Goal: Navigation & Orientation: Find specific page/section

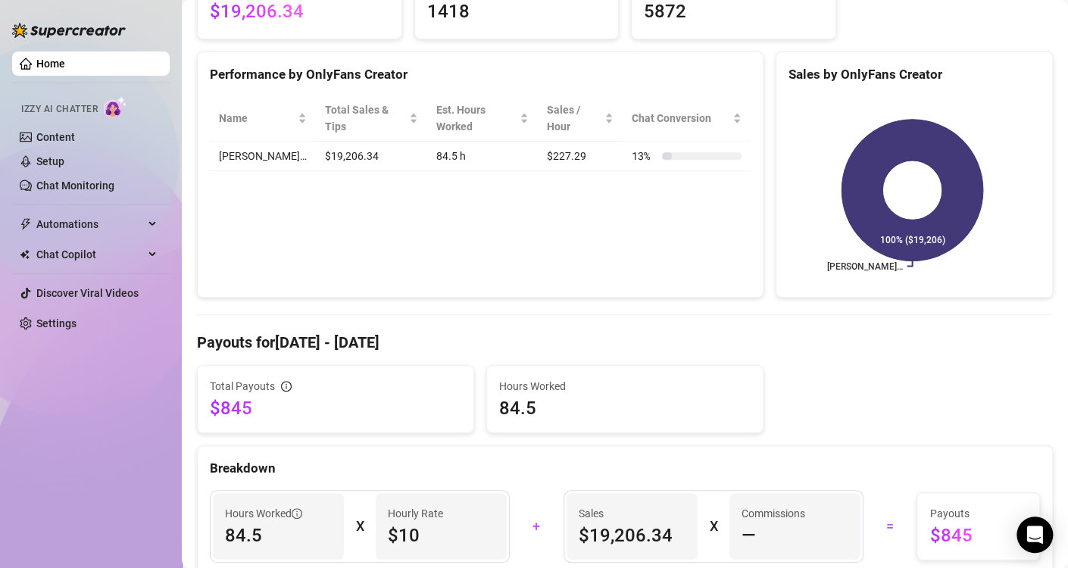
scroll to position [606, 0]
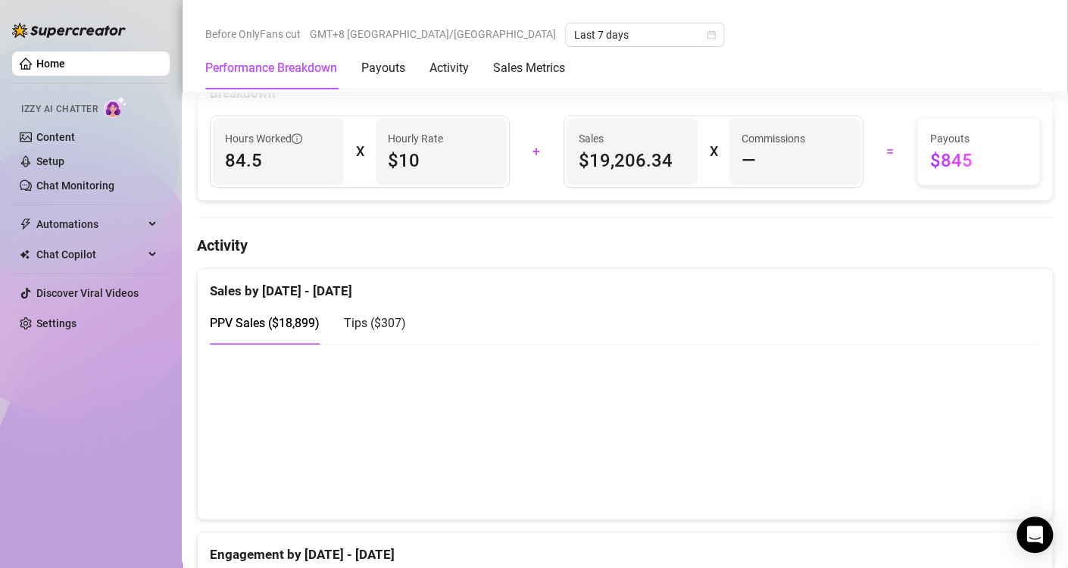
scroll to position [606, 0]
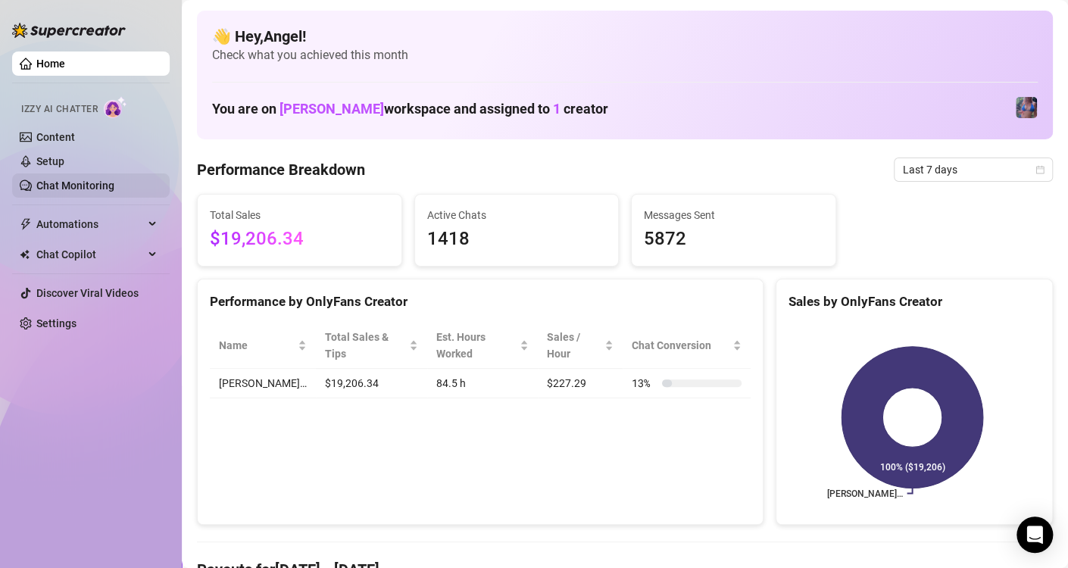
click at [96, 181] on link "Chat Monitoring" at bounding box center [75, 186] width 78 height 12
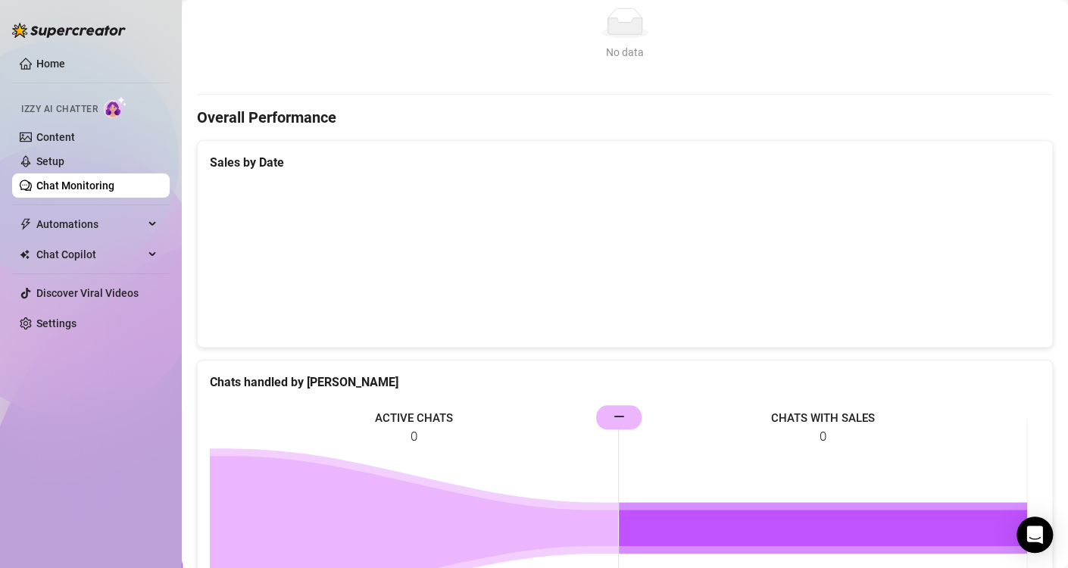
scroll to position [261, 0]
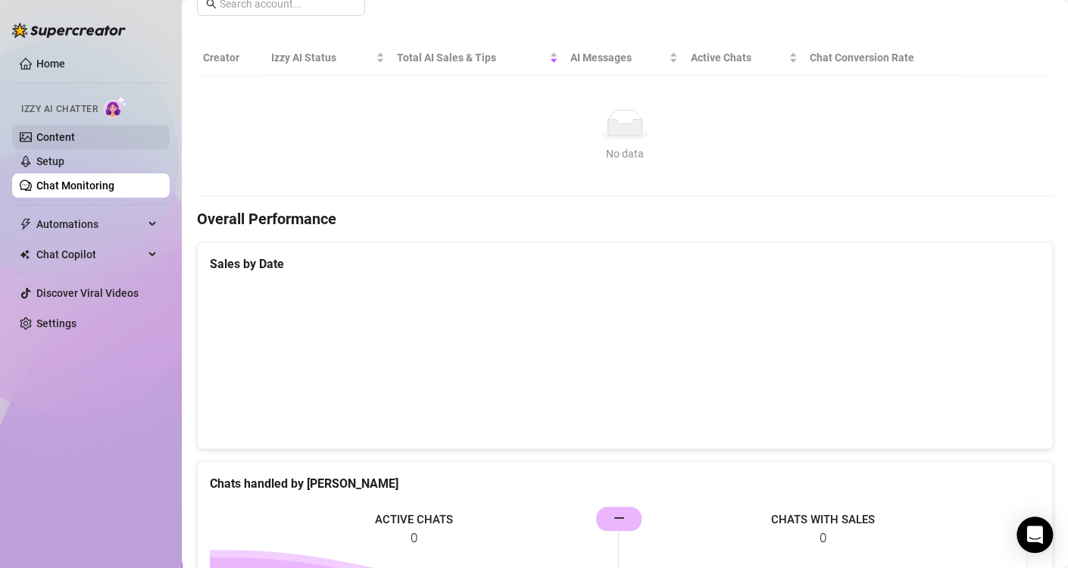
click at [75, 136] on link "Content" at bounding box center [55, 137] width 39 height 12
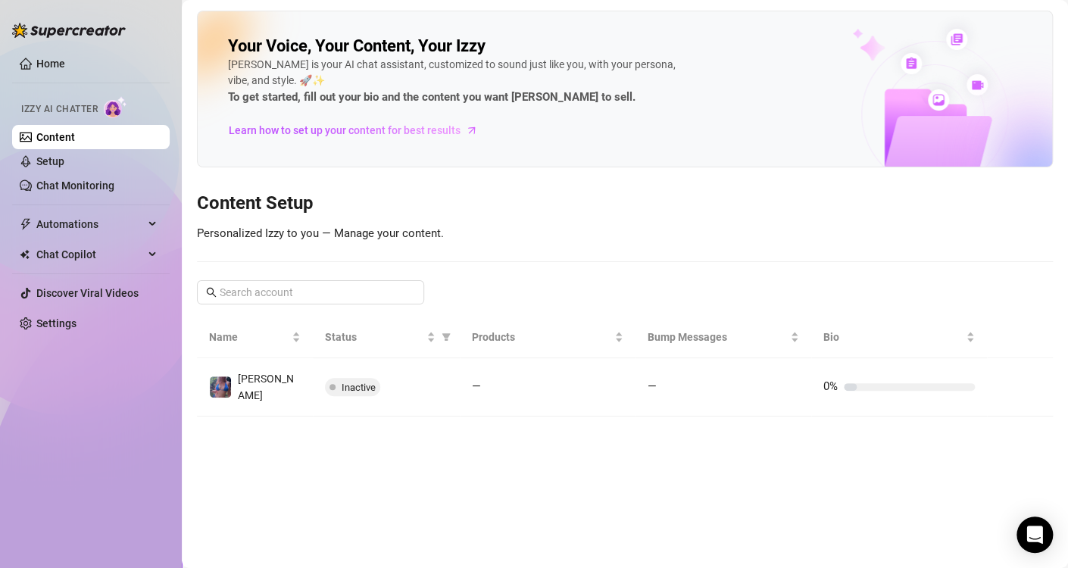
click at [54, 51] on ul "Home Izzy AI Chatter Content Setup Chat Monitoring Automations Chat Copilot Dis…" at bounding box center [91, 193] width 158 height 296
click at [63, 67] on link "Home" at bounding box center [50, 64] width 29 height 12
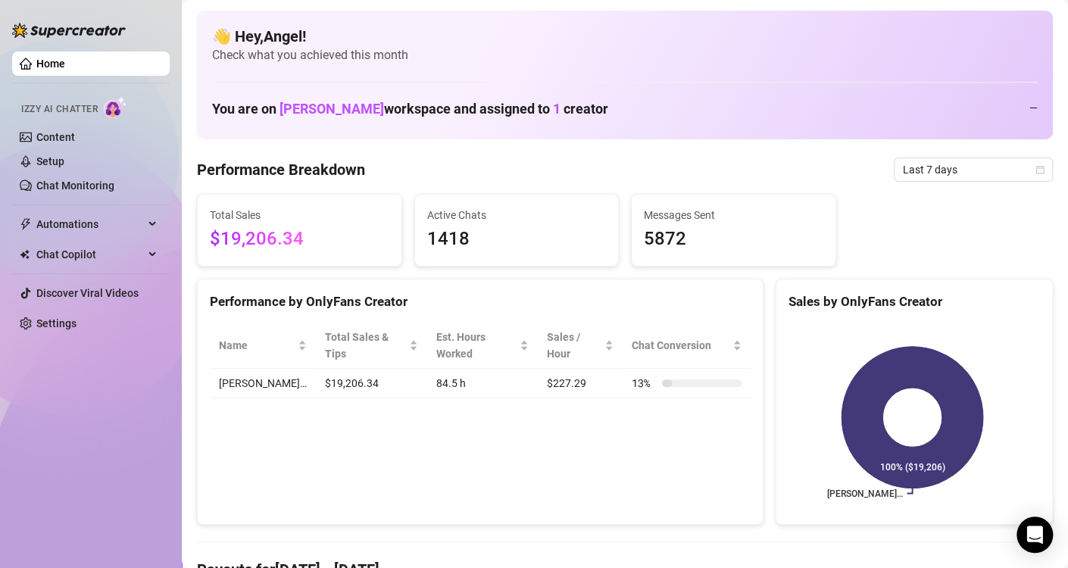
click at [62, 70] on link "Home" at bounding box center [50, 64] width 29 height 12
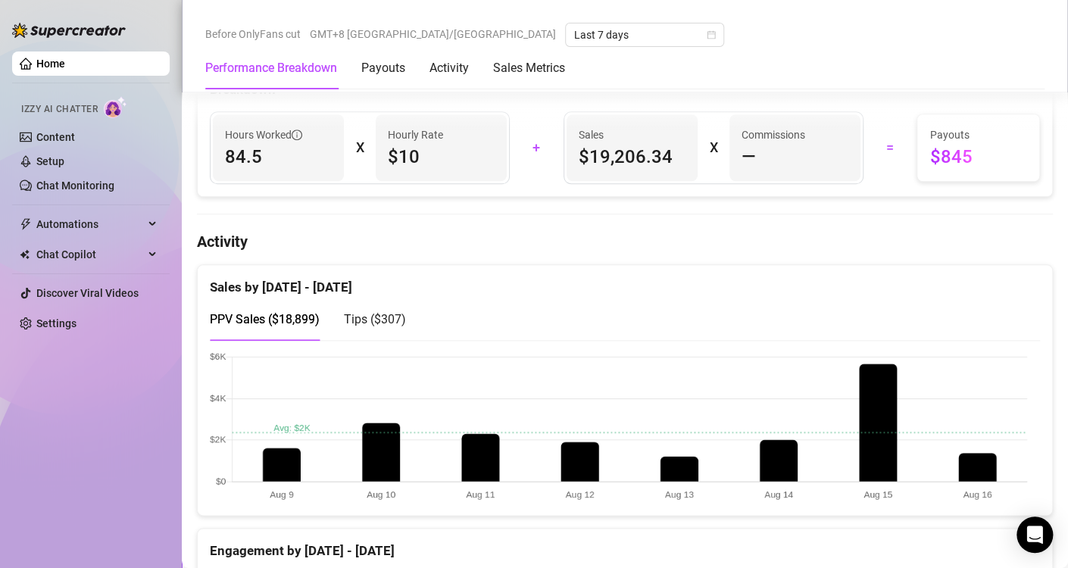
scroll to position [909, 0]
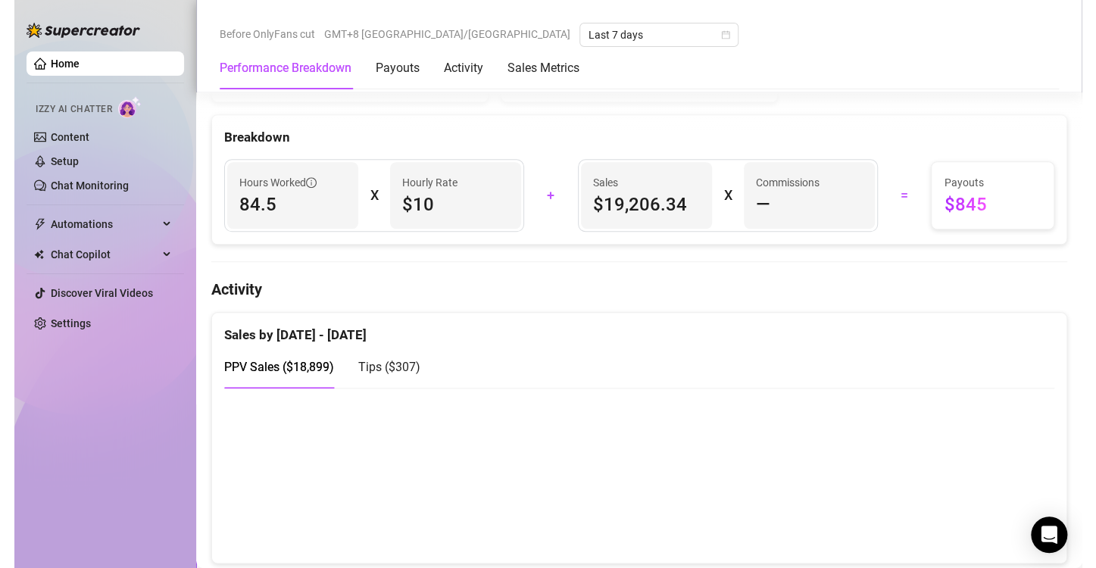
scroll to position [682, 0]
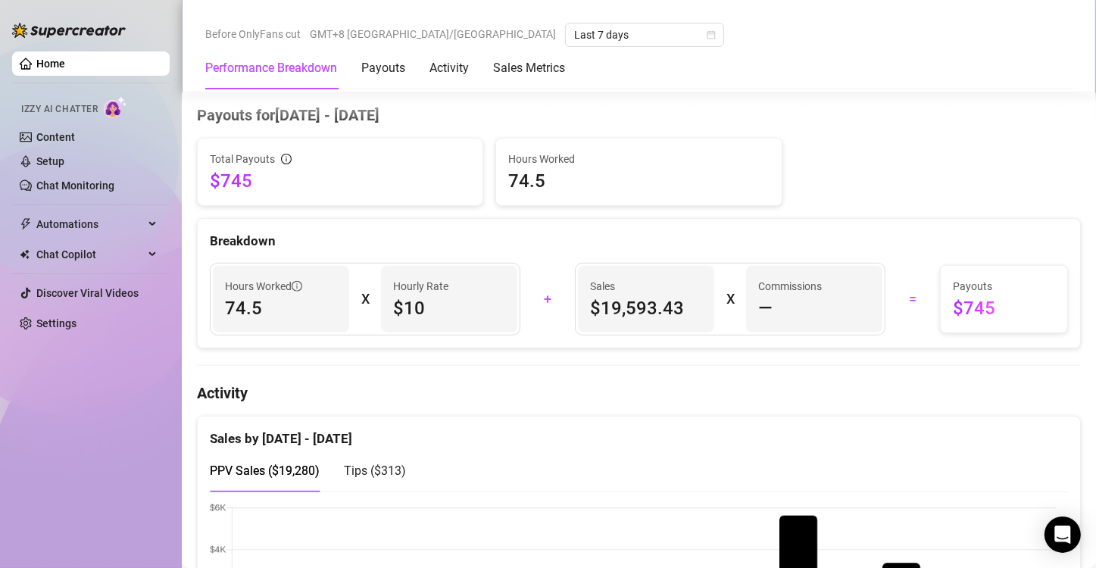
scroll to position [682, 0]
